Goal: Find specific fact: Find specific fact

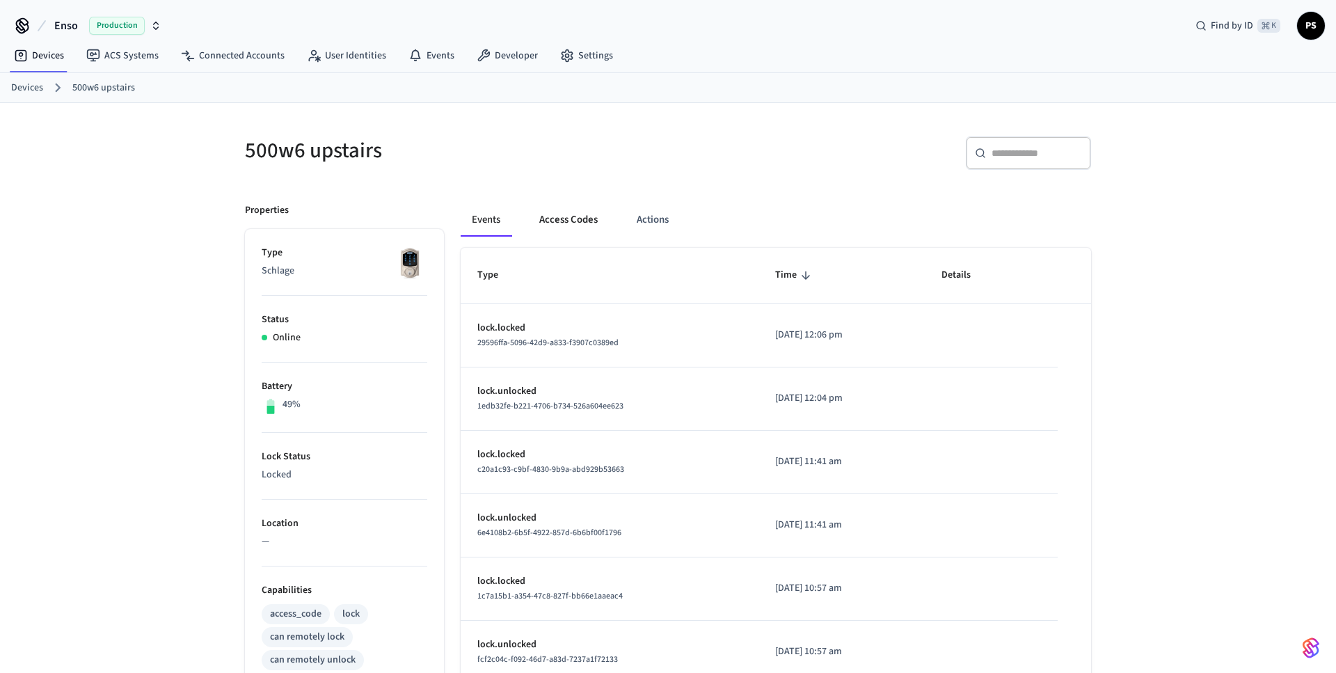
click at [585, 216] on button "Access Codes" at bounding box center [568, 219] width 81 height 33
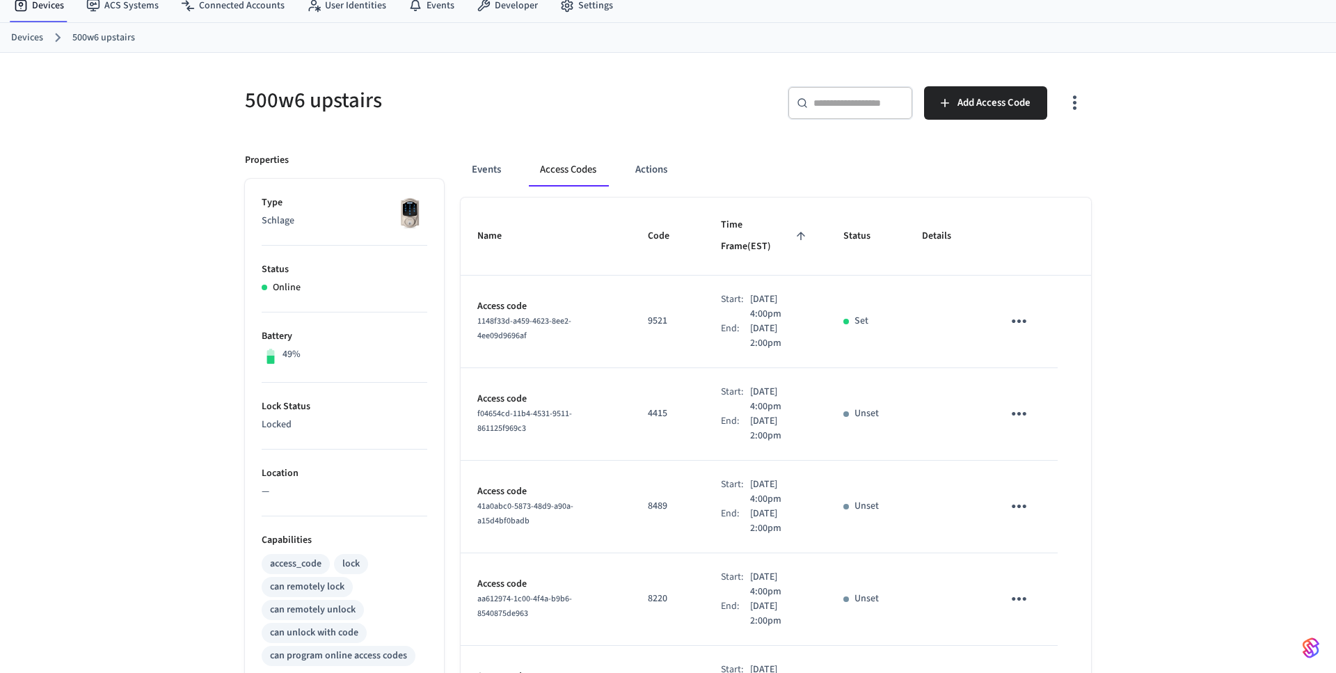
scroll to position [211, 0]
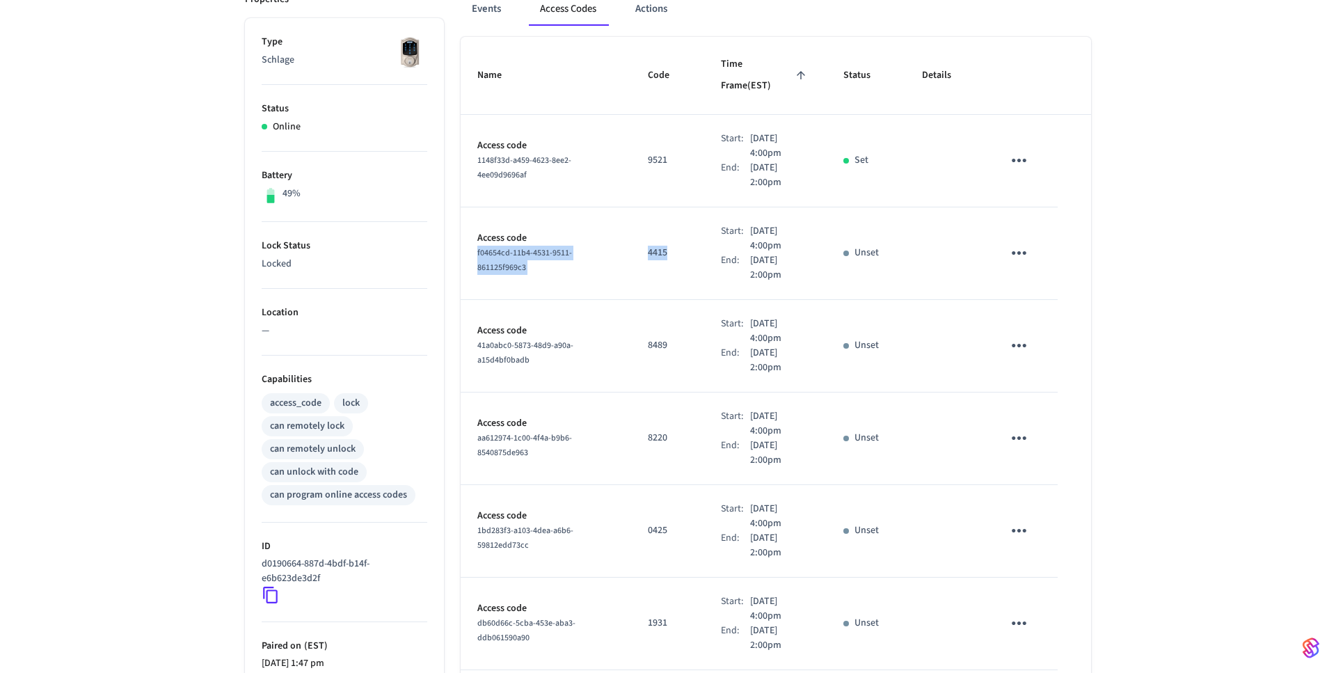
drag, startPoint x: 475, startPoint y: 265, endPoint x: 688, endPoint y: 267, distance: 213.0
click at [687, 267] on tr "Access code f04654cd-11b4-4531-9511-861125f969c3 4415 Start: [DATE] 4:00pm End:…" at bounding box center [776, 253] width 631 height 93
click at [642, 262] on td "4415" at bounding box center [667, 253] width 73 height 93
drag, startPoint x: 622, startPoint y: 262, endPoint x: 459, endPoint y: 263, distance: 162.9
click at [461, 263] on div "Name Code Time Frame (EST) Status Details Access code 1148f33d-a459-4623-8ee2-4…" at bounding box center [776, 539] width 631 height 1004
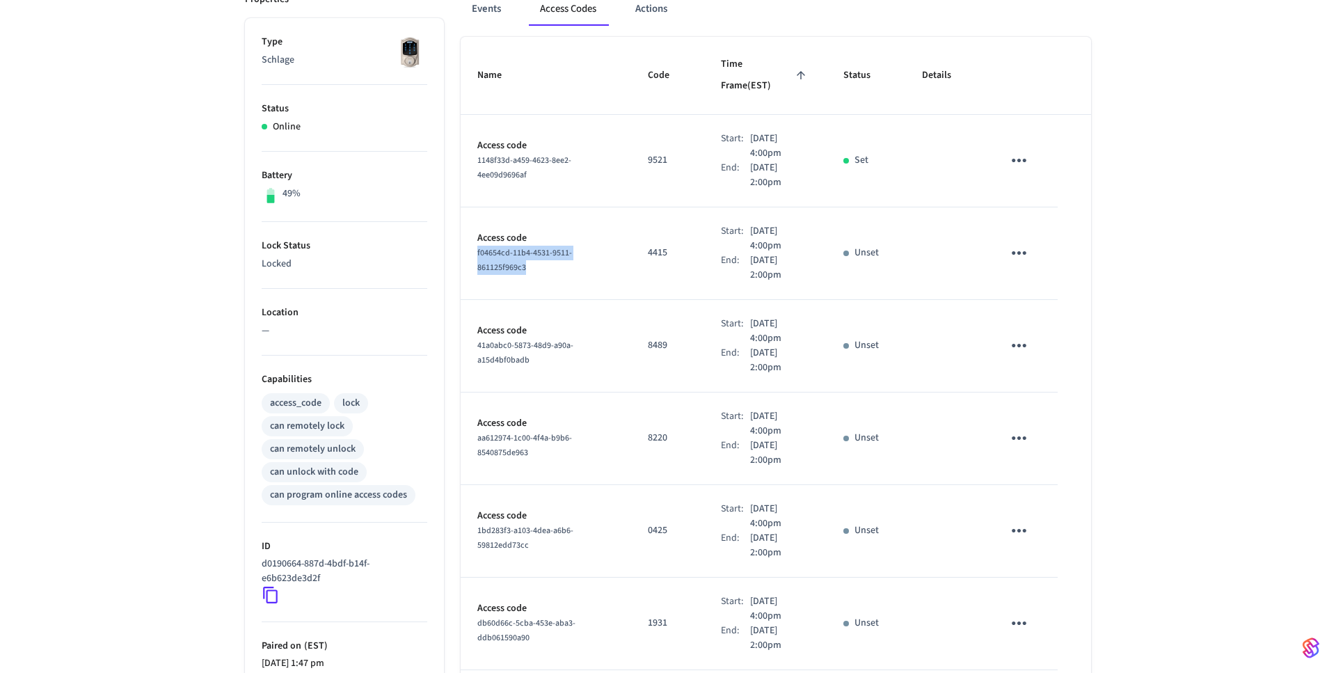
copy span "f04654cd-11b4-4531-9511-861125f969c3"
click at [478, 265] on span "f04654cd-11b4-4531-9511-861125f969c3" at bounding box center [525, 260] width 95 height 26
drag, startPoint x: 474, startPoint y: 263, endPoint x: 644, endPoint y: 263, distance: 169.8
click at [644, 263] on tr "Access code f04654cd-11b4-4531-9511-861125f969c3 4415 Start: Sep 5th 2025 4:00p…" at bounding box center [776, 253] width 631 height 93
click at [572, 263] on span "f04654cd-11b4-4531-9511-861125f969c3" at bounding box center [525, 260] width 95 height 26
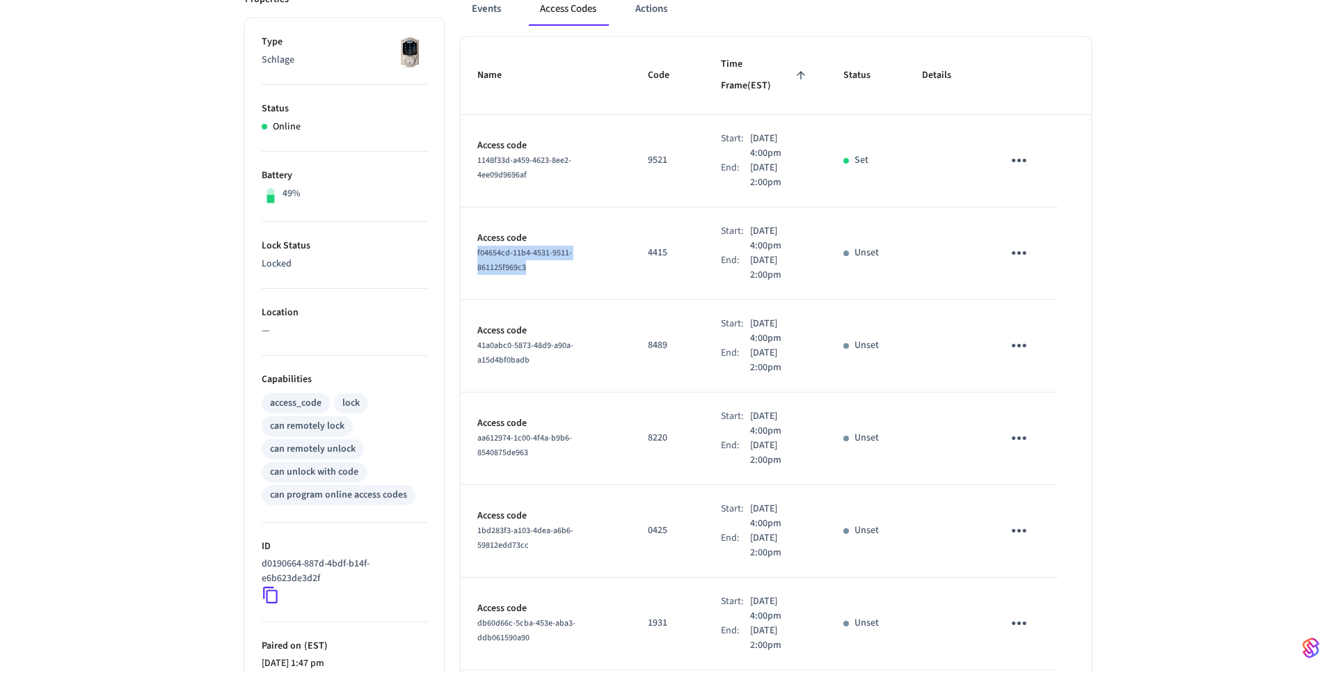
drag, startPoint x: 623, startPoint y: 263, endPoint x: 473, endPoint y: 263, distance: 149.7
click at [473, 263] on td "Access code f04654cd-11b4-4531-9511-861125f969c3" at bounding box center [546, 253] width 171 height 93
copy span "f04654cd-11b4-4531-9511-861125f969c3"
click at [569, 260] on span "f04654cd-11b4-4531-9511-861125f969c3" at bounding box center [525, 260] width 95 height 26
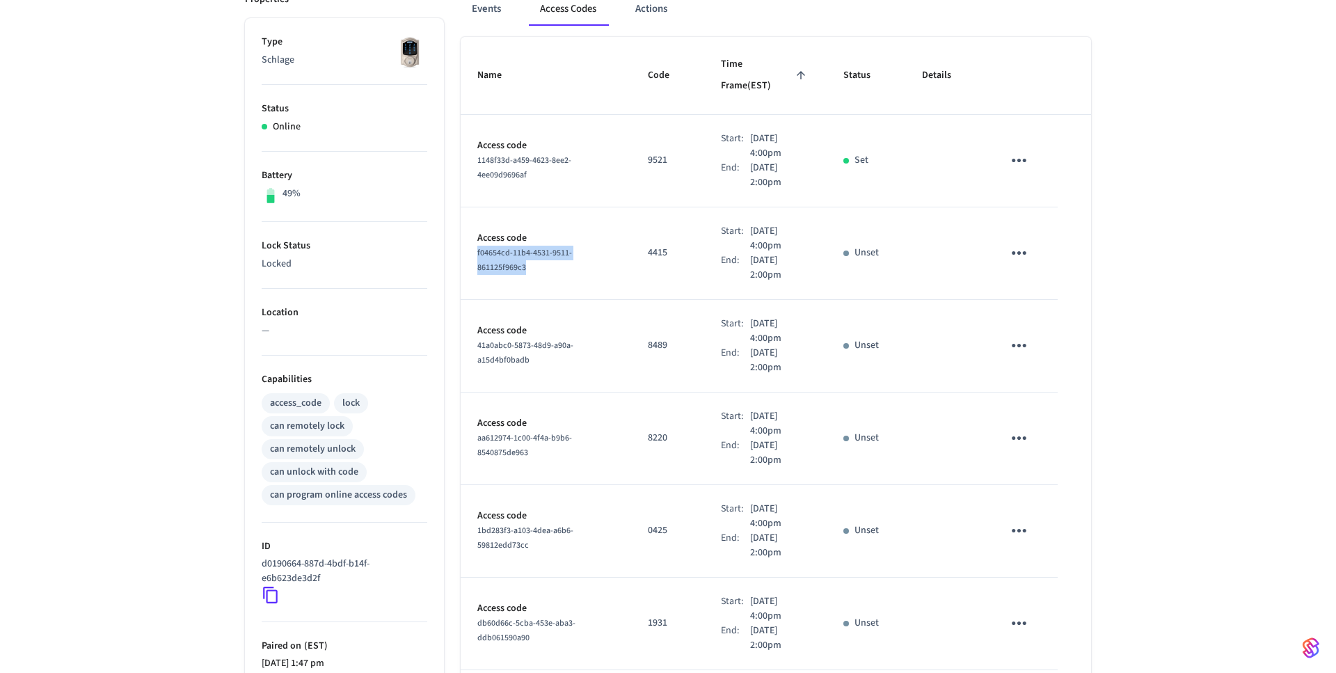
drag, startPoint x: 624, startPoint y: 264, endPoint x: 457, endPoint y: 262, distance: 167.1
click at [461, 262] on div "Name Code Time Frame (EST) Status Details Access code 1148f33d-a459-4623-8ee2-4…" at bounding box center [776, 539] width 631 height 1004
copy span "f04654cd-11b4-4531-9511-861125f969c3"
drag, startPoint x: 755, startPoint y: 232, endPoint x: 784, endPoint y: 245, distance: 32.7
click at [784, 245] on p "Sep 5th 2025 4:00pm" at bounding box center [780, 238] width 60 height 29
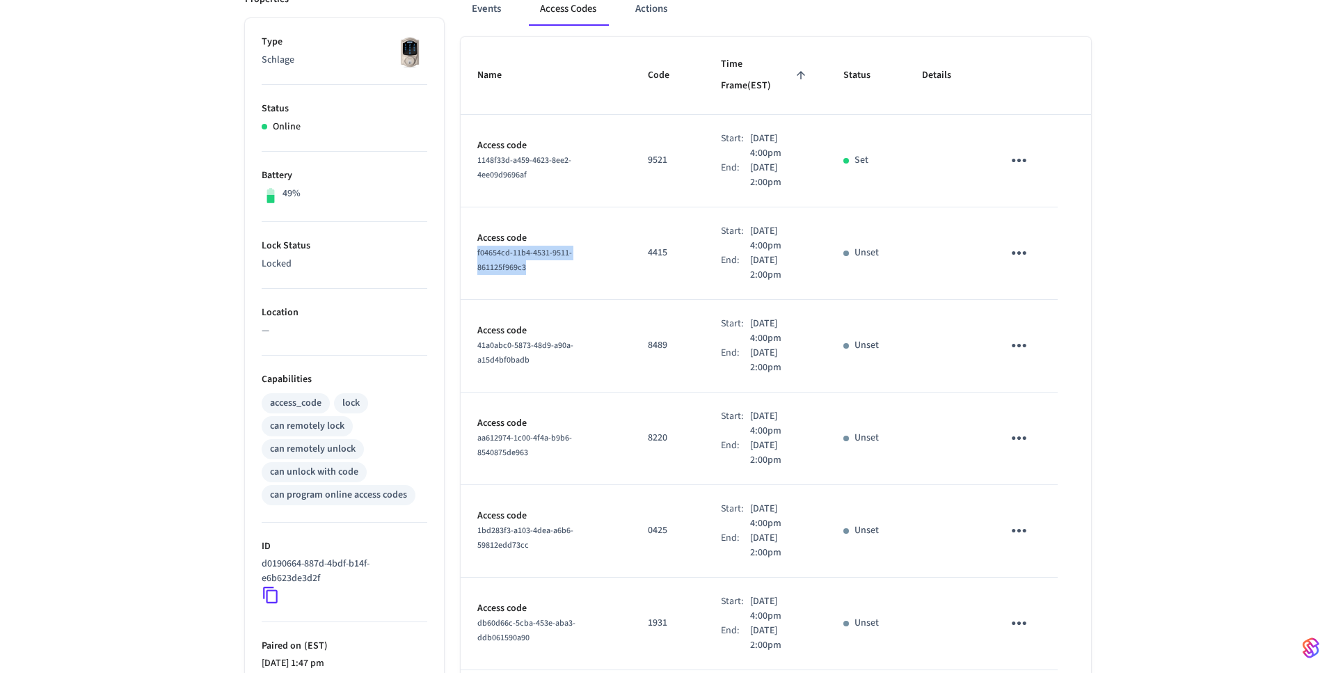
copy p "ep 5th 2025 4:00pm"
click at [631, 253] on td "Access code f04654cd-11b4-4531-9511-861125f969c3" at bounding box center [546, 253] width 171 height 93
drag, startPoint x: 629, startPoint y: 262, endPoint x: 475, endPoint y: 263, distance: 153.8
click at [475, 263] on td "Access code f04654cd-11b4-4531-9511-861125f969c3" at bounding box center [546, 253] width 171 height 93
copy span "f04654cd-11b4-4531-9511-861125f969c3"
